Goal: Find specific page/section: Find specific page/section

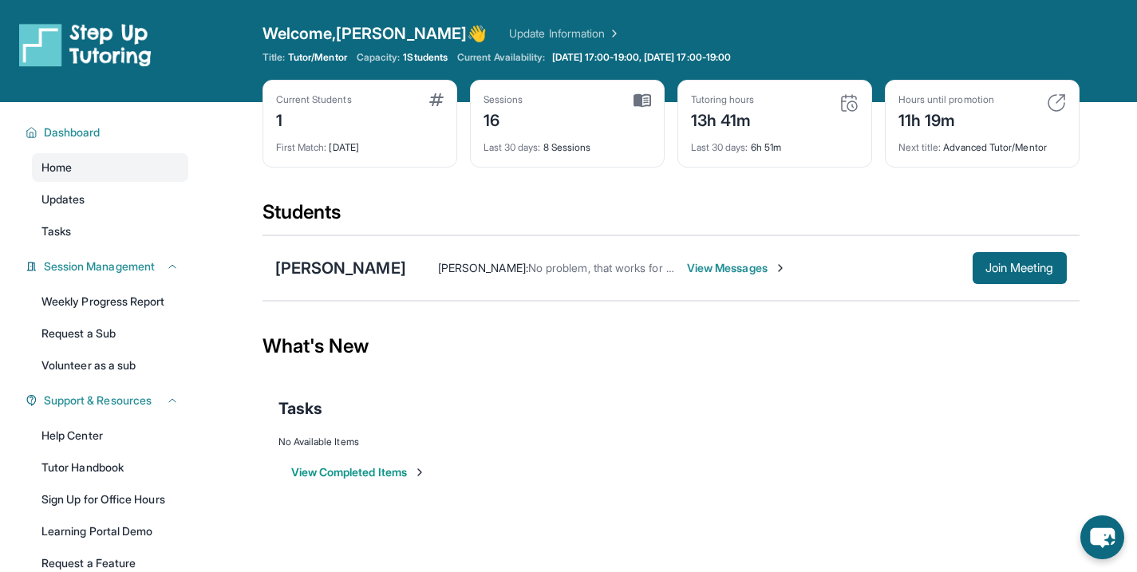
click at [669, 198] on div "Current Students 1 First Match : [DATE] Sessions 16 Last 30 days : 8 Sessions T…" at bounding box center [671, 140] width 817 height 120
click at [711, 217] on div "Students" at bounding box center [671, 216] width 817 height 35
click at [122, 298] on link "Weekly Progress Report" at bounding box center [110, 301] width 156 height 29
